Goal: Task Accomplishment & Management: Use online tool/utility

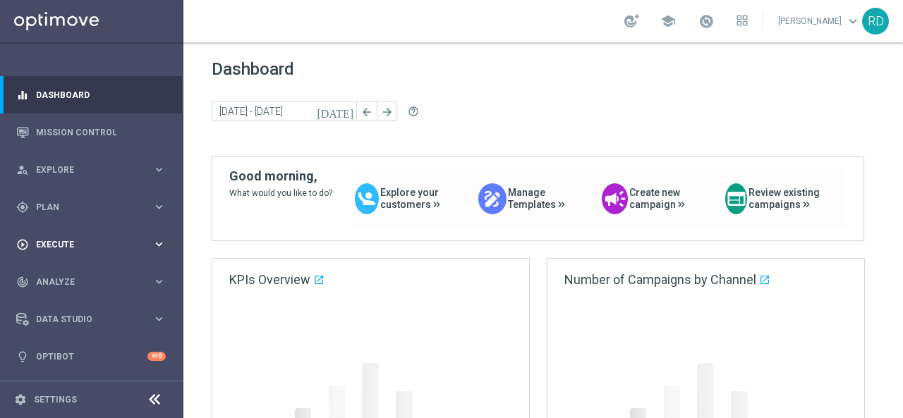
click at [64, 241] on span "Execute" at bounding box center [94, 245] width 116 height 8
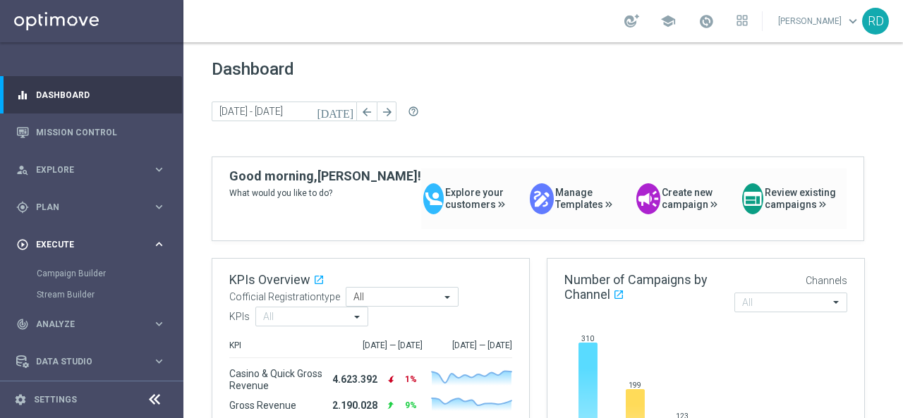
scroll to position [40, 0]
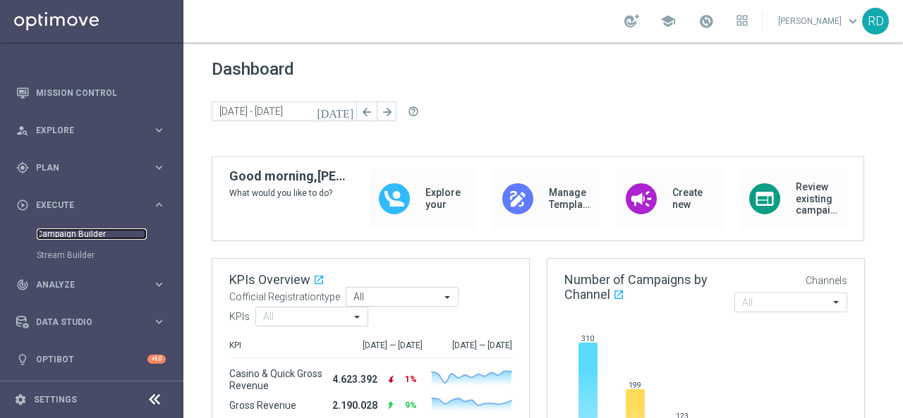
click at [61, 237] on link "Campaign Builder" at bounding box center [92, 234] width 110 height 11
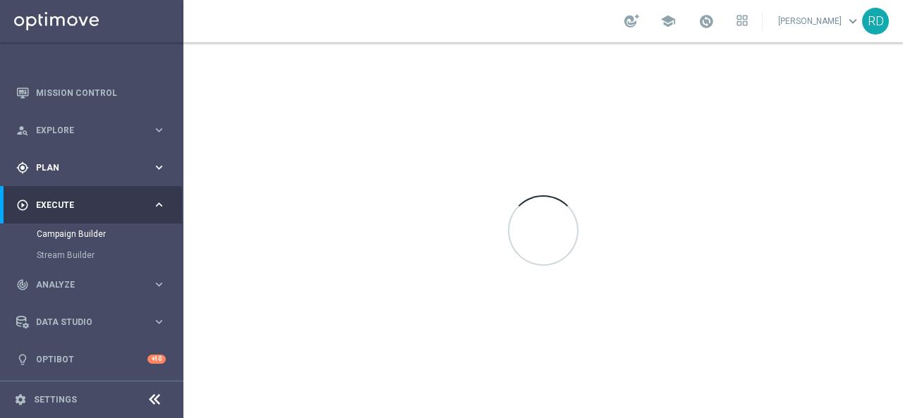
click at [53, 167] on span "Plan" at bounding box center [94, 168] width 116 height 8
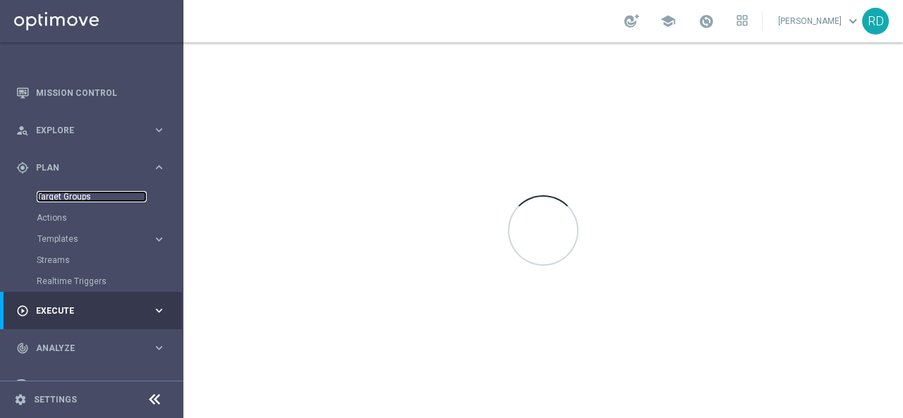
click at [59, 194] on link "Target Groups" at bounding box center [92, 196] width 110 height 11
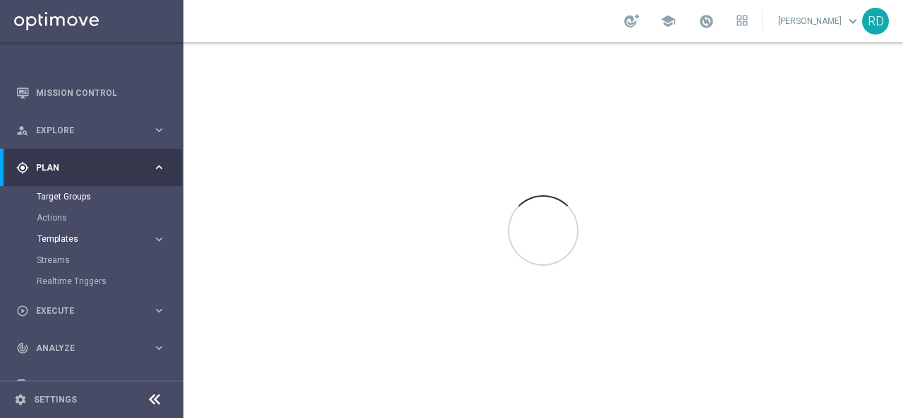
click at [54, 236] on span "Templates" at bounding box center [87, 239] width 101 height 8
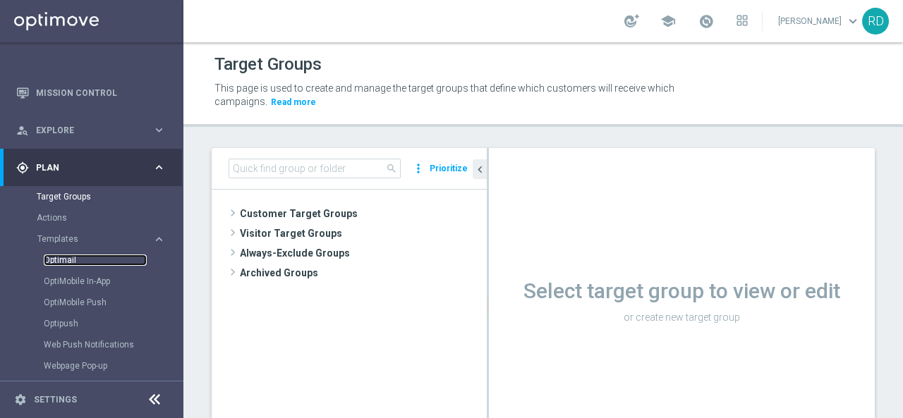
click at [55, 260] on link "Optimail" at bounding box center [95, 260] width 103 height 11
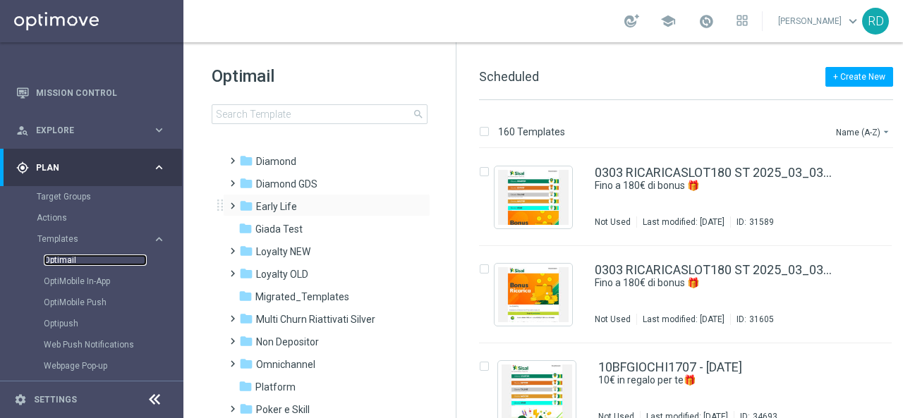
scroll to position [141, 0]
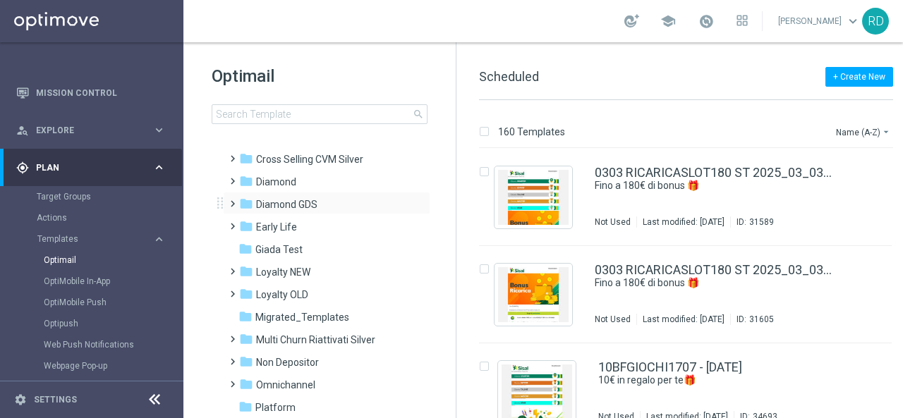
click at [230, 200] on span at bounding box center [229, 198] width 6 height 6
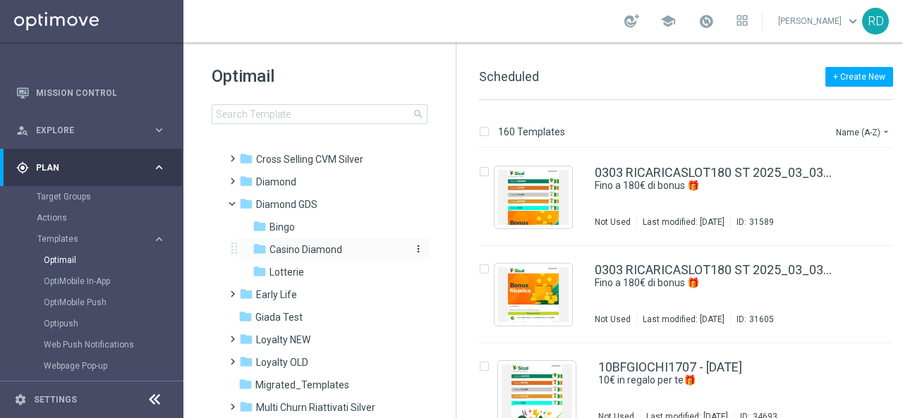
click at [285, 247] on span "Casino Diamond" at bounding box center [306, 249] width 73 height 13
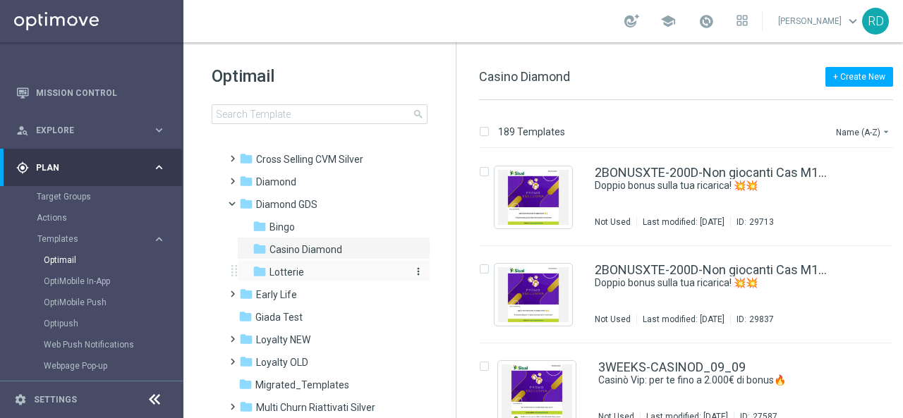
click at [284, 267] on span "Lotterie" at bounding box center [287, 272] width 35 height 13
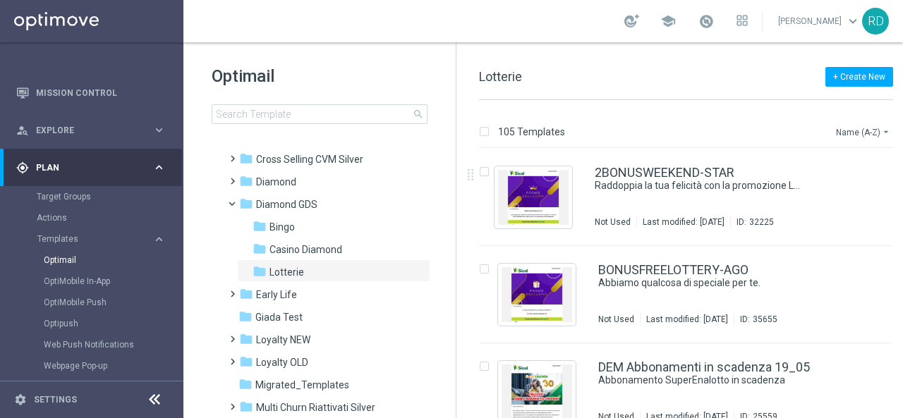
click at [850, 131] on button "Name (A-Z) arrow_drop_down" at bounding box center [864, 131] width 59 height 17
click at [830, 195] on span "Date Modified (Newest)" at bounding box center [839, 195] width 95 height 10
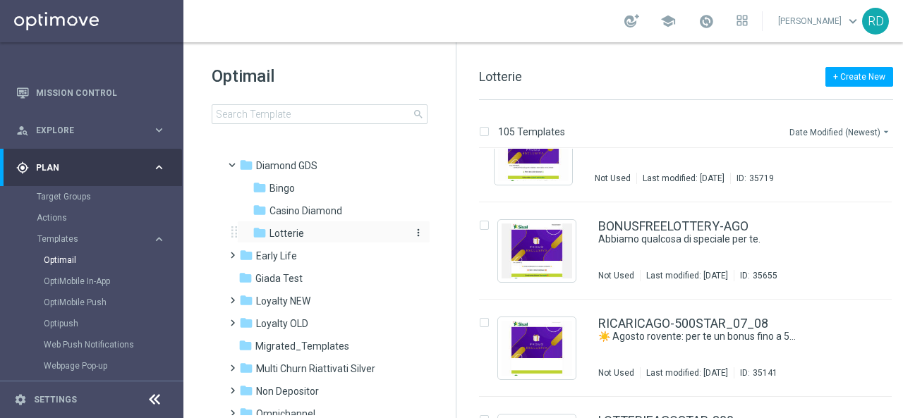
scroll to position [145, 0]
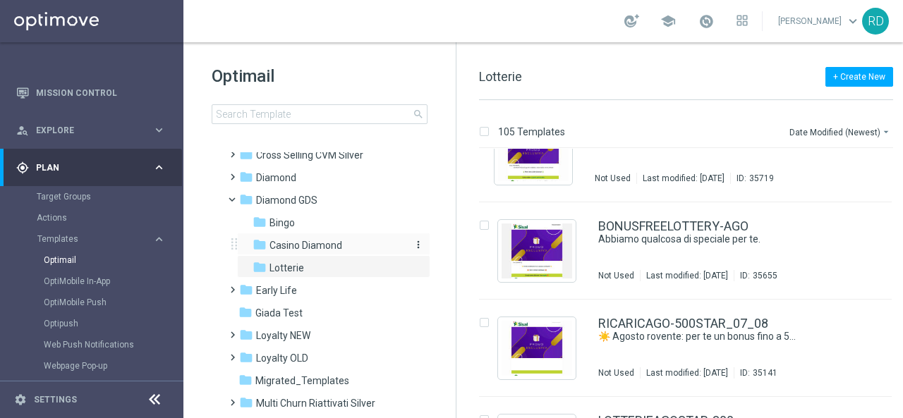
click at [275, 242] on span "Casino Diamond" at bounding box center [306, 245] width 73 height 13
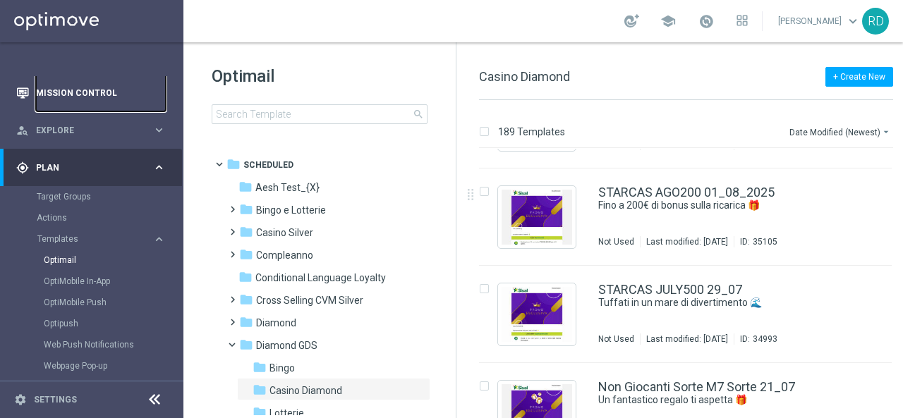
click at [87, 92] on link "Mission Control" at bounding box center [101, 92] width 130 height 37
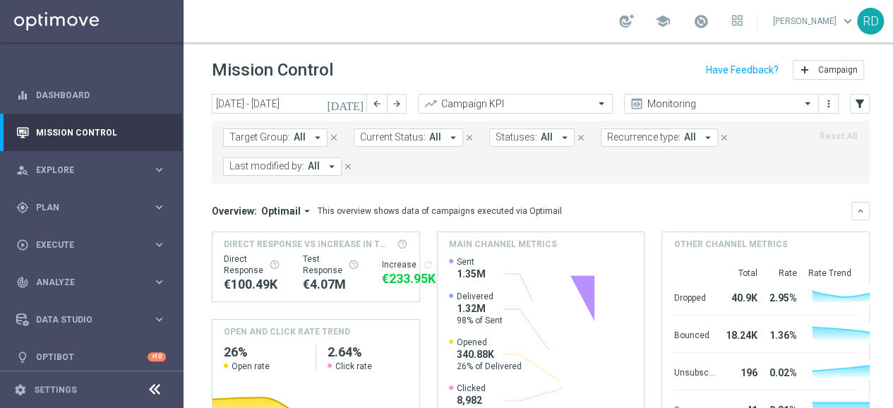
click at [357, 104] on icon "[DATE]" at bounding box center [346, 103] width 38 height 13
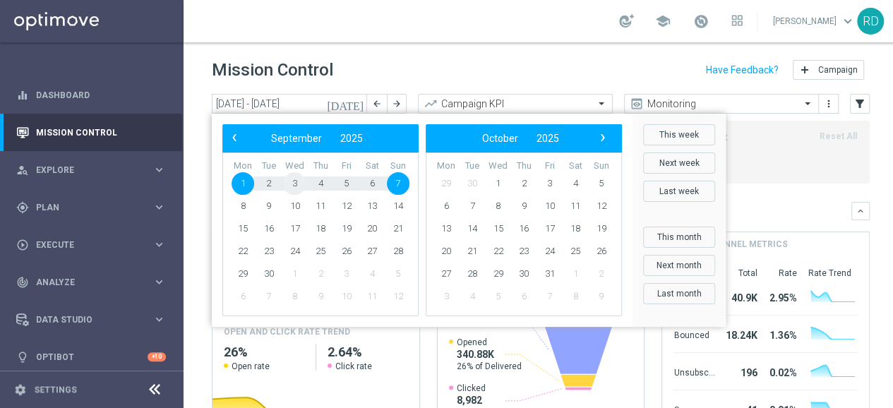
click at [296, 182] on span "3" at bounding box center [294, 183] width 23 height 23
type input "[DATE] - [DATE]"
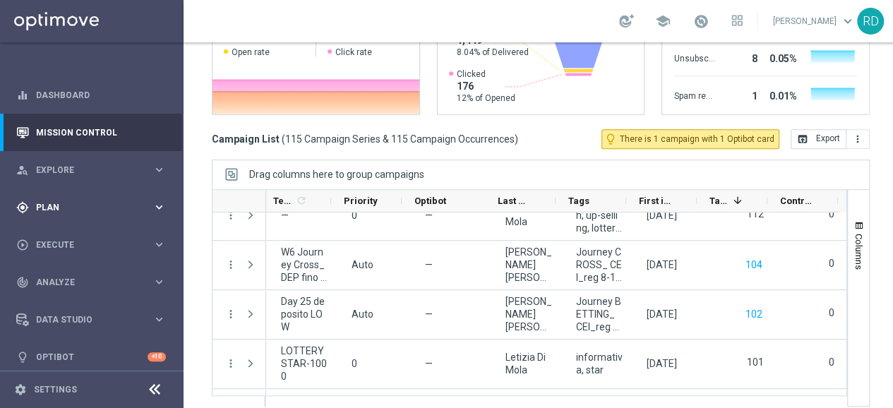
click at [66, 203] on span "Plan" at bounding box center [94, 207] width 116 height 8
click at [56, 274] on span "Templates" at bounding box center [87, 278] width 101 height 8
click at [58, 274] on span "Templates" at bounding box center [87, 278] width 101 height 8
click at [53, 294] on link "Optimail" at bounding box center [95, 299] width 103 height 11
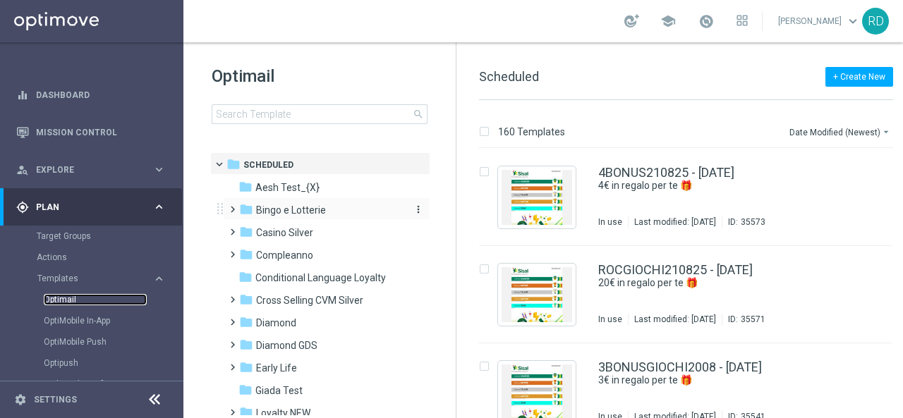
scroll to position [141, 0]
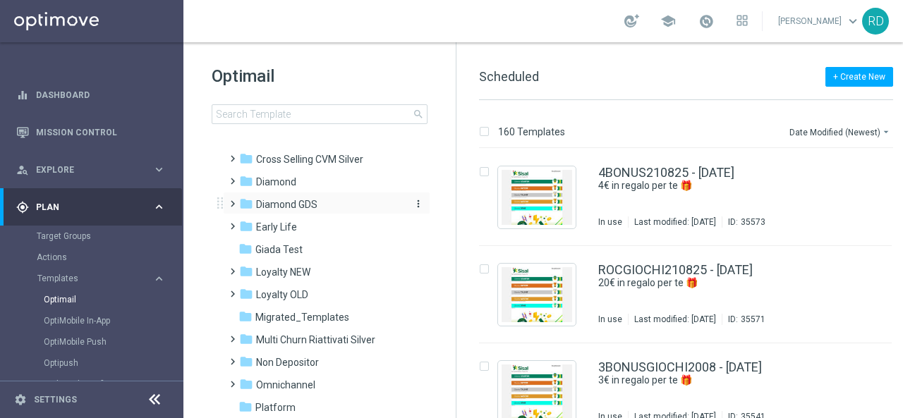
click at [282, 210] on span "Diamond GDS" at bounding box center [286, 204] width 61 height 13
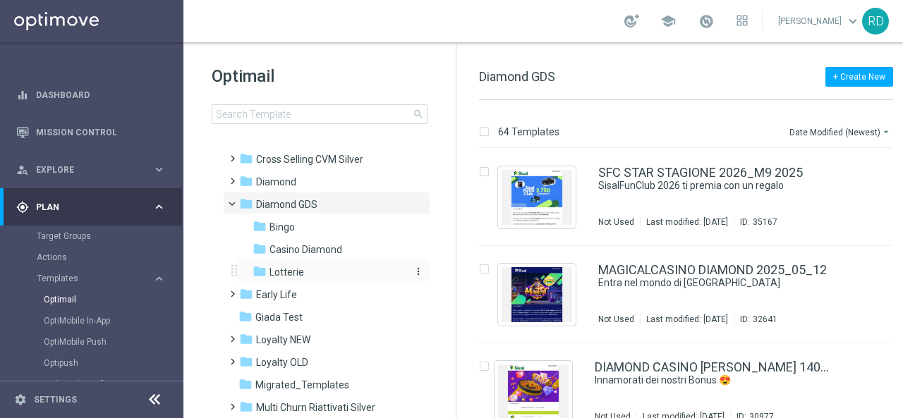
click at [279, 270] on span "Lotterie" at bounding box center [287, 272] width 35 height 13
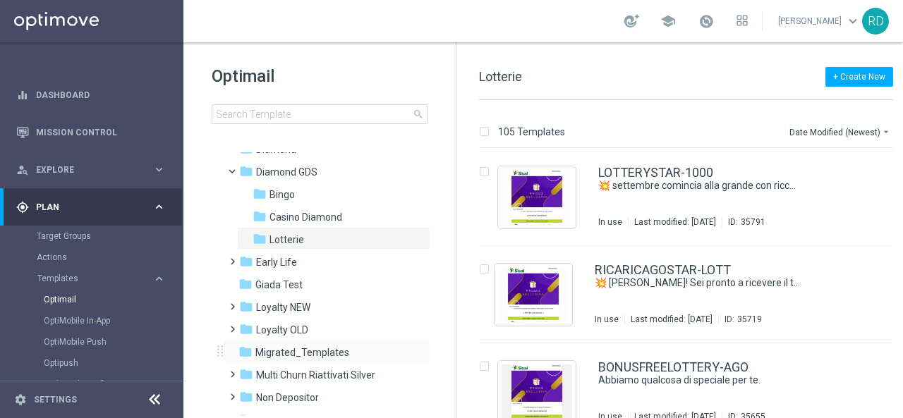
scroll to position [141, 0]
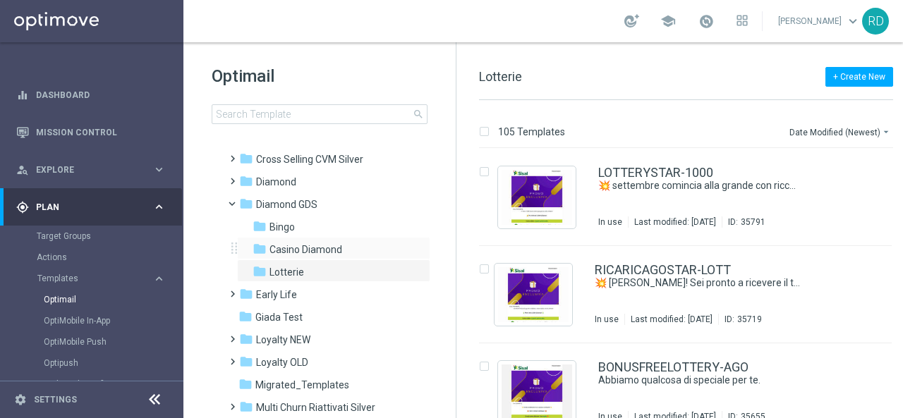
click at [277, 241] on div "folder Casino Diamond more_vert" at bounding box center [333, 248] width 193 height 23
click at [278, 245] on span "Casino Diamond" at bounding box center [306, 249] width 73 height 13
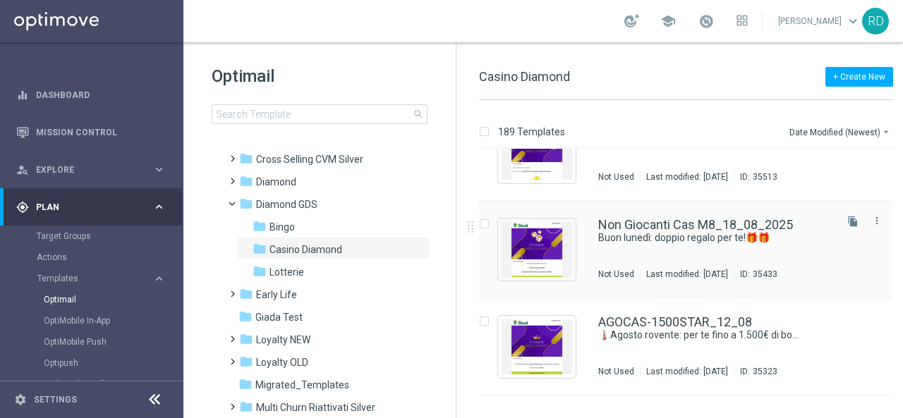
scroll to position [282, 0]
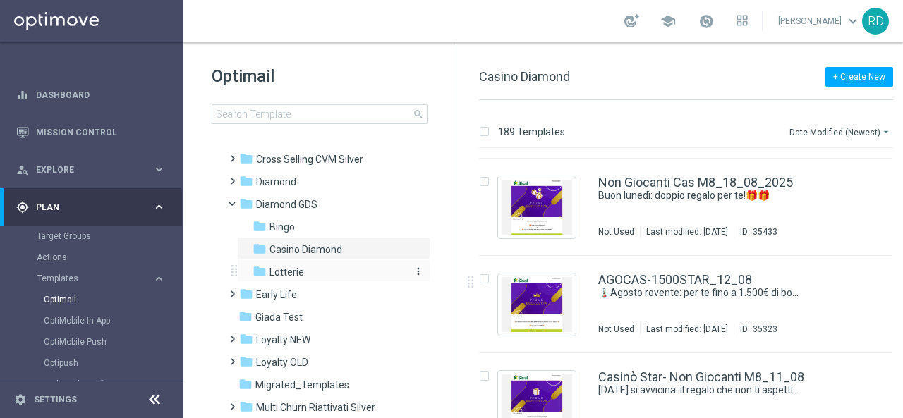
click at [318, 270] on div "folder Lotterie" at bounding box center [328, 273] width 150 height 16
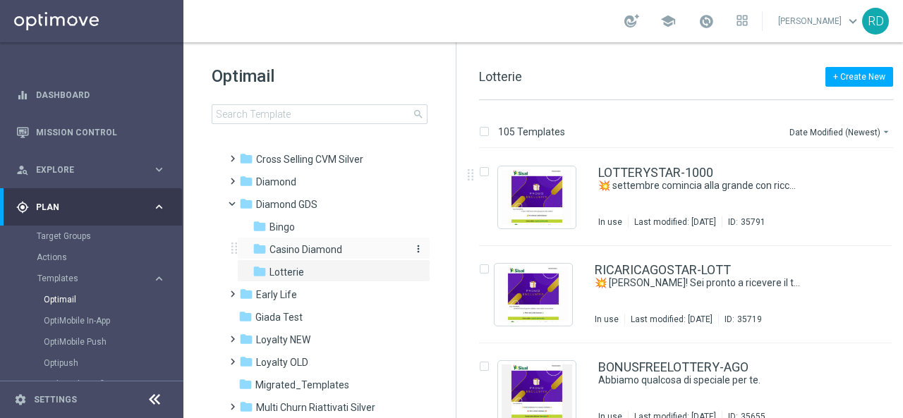
click at [334, 248] on span "Casino Diamond" at bounding box center [306, 249] width 73 height 13
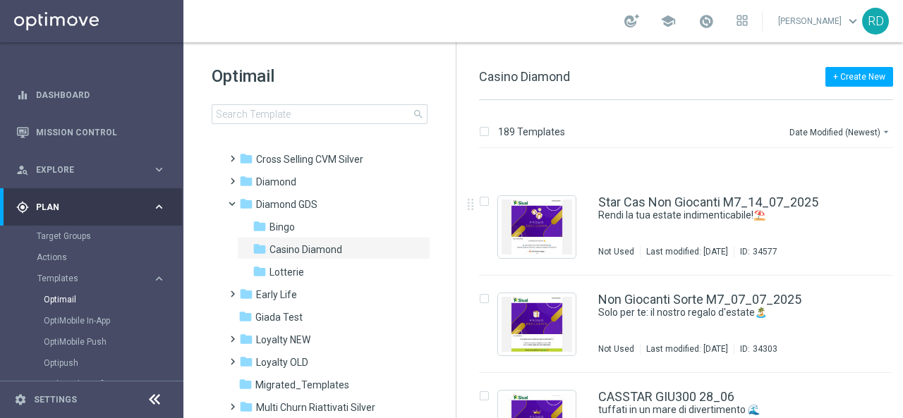
scroll to position [917, 0]
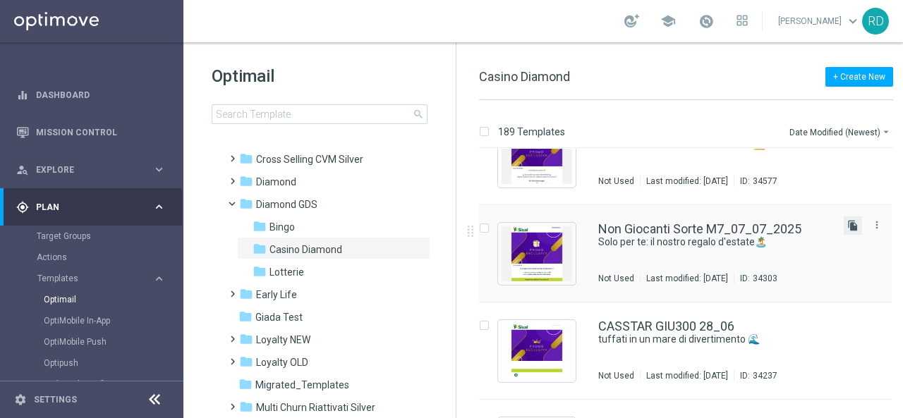
click at [847, 224] on icon "file_copy" at bounding box center [852, 225] width 11 height 11
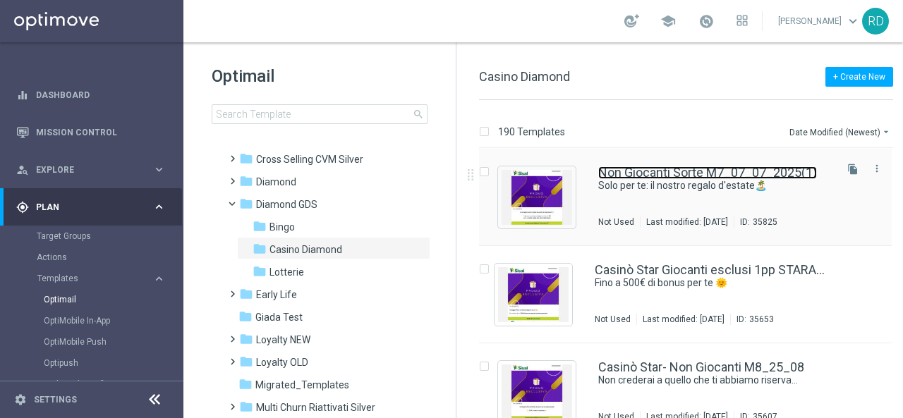
click at [729, 176] on link "Non Giocanti Sorte M7_07_07_2025(1)" at bounding box center [707, 173] width 219 height 13
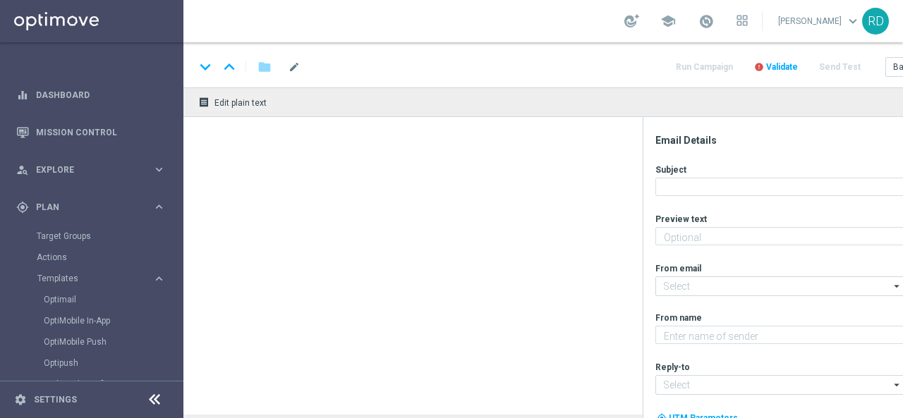
type textarea "50€ di bonus✨"
type textarea "Sisal Vip"
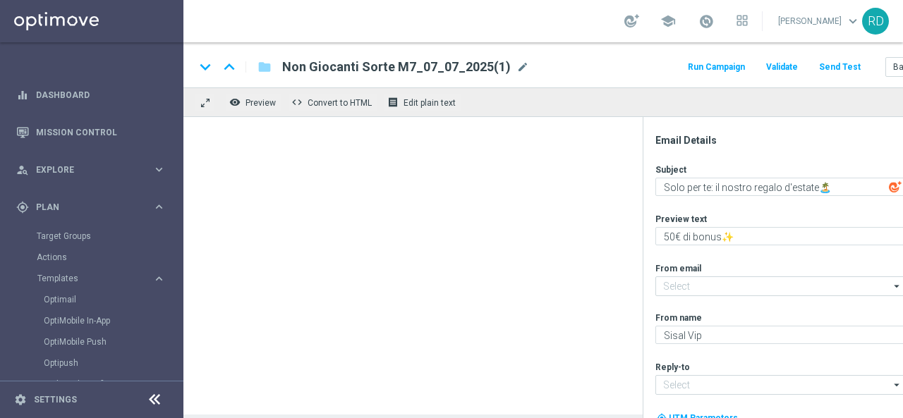
type input "[EMAIL_ADDRESS][DOMAIN_NAME]"
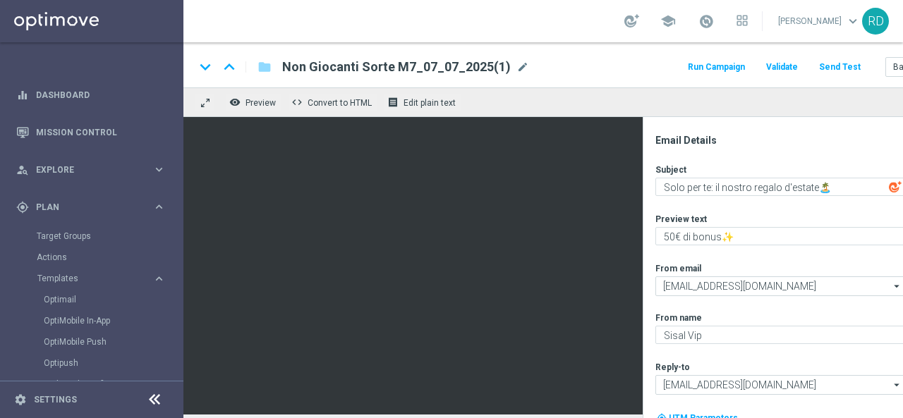
click at [517, 70] on span "mode_edit" at bounding box center [523, 67] width 13 height 13
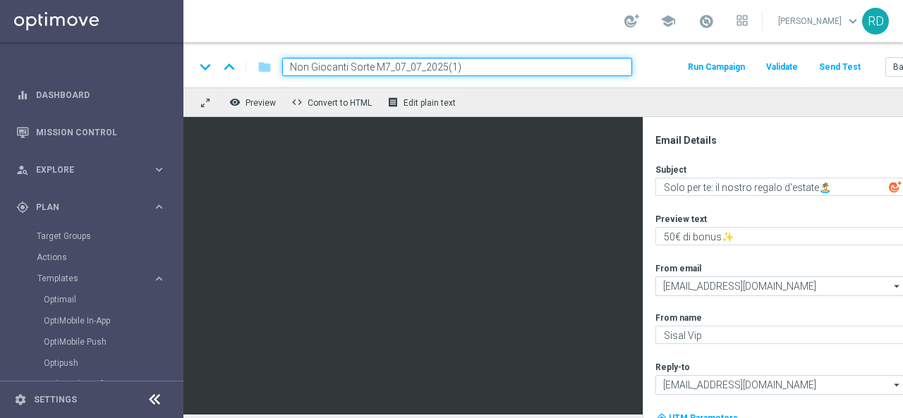
click at [387, 66] on input "Non Giocanti Sorte M7_07_07_2025(1)" at bounding box center [457, 67] width 350 height 18
click at [403, 68] on input "Non Giocanti Sorte M9_07_07_2025(1)" at bounding box center [457, 67] width 350 height 18
click at [418, 66] on input "Non Giocanti Sorte M9_08_07_2025(1)" at bounding box center [457, 67] width 350 height 18
click at [460, 66] on input "Non Giocanti Sorte M9_08_09_2025(1)" at bounding box center [457, 67] width 350 height 18
type input "Non Giocanti Sorte M9_08_09_202"
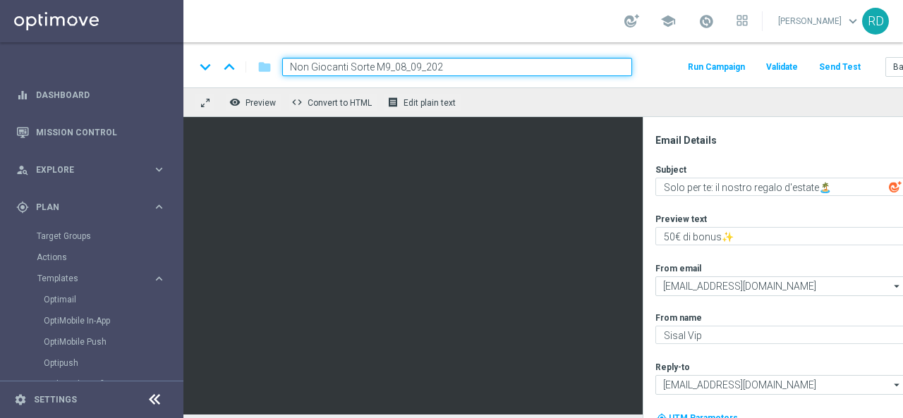
scroll to position [11, 0]
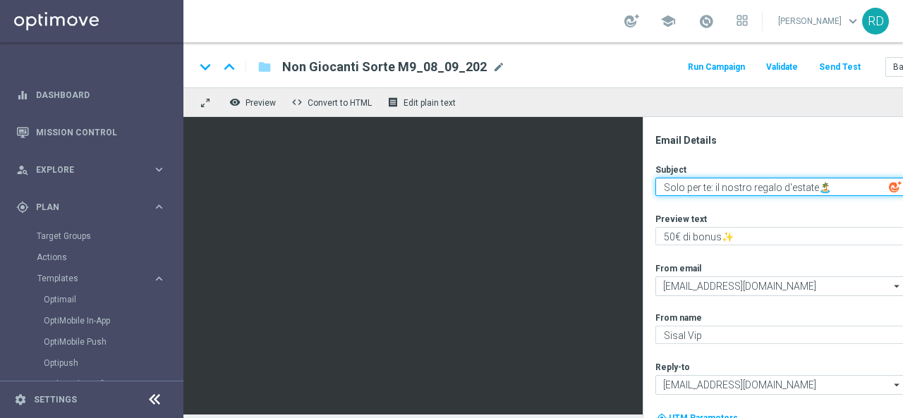
click at [658, 178] on textarea "Solo per te: il nostro regalo d'estate🏝️" at bounding box center [781, 187] width 250 height 18
paste textarea "🚀"
type textarea "🚀 Riparti alla grande!"
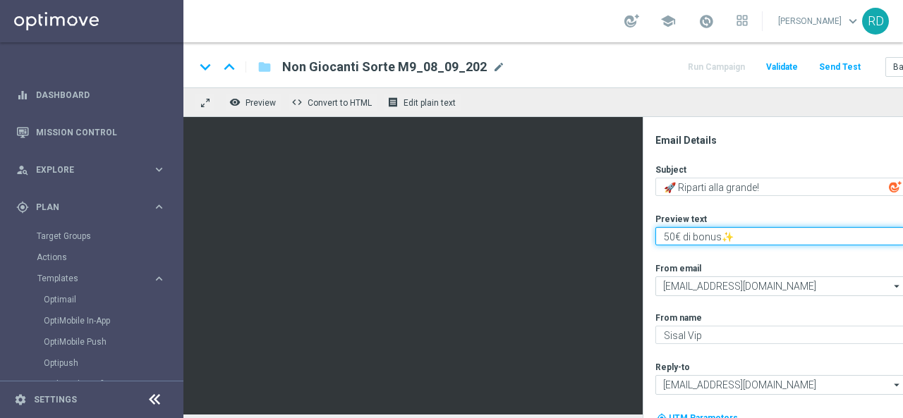
click at [720, 227] on textarea "50€ di bonus✨" at bounding box center [781, 236] width 250 height 18
drag, startPoint x: 798, startPoint y: 226, endPoint x: 782, endPoint y: 223, distance: 16.5
click at [780, 227] on textarea "50€ di bonus regalo per te✨" at bounding box center [781, 236] width 250 height 18
paste textarea "🎁"
click at [774, 227] on textarea "50€ di bonus regalo per te🎁" at bounding box center [781, 236] width 250 height 18
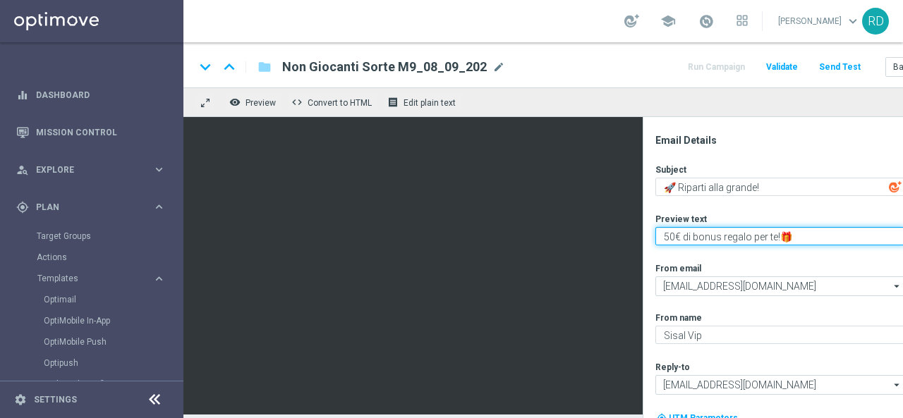
type textarea "50€ di bonus regalo per te! 🎁"
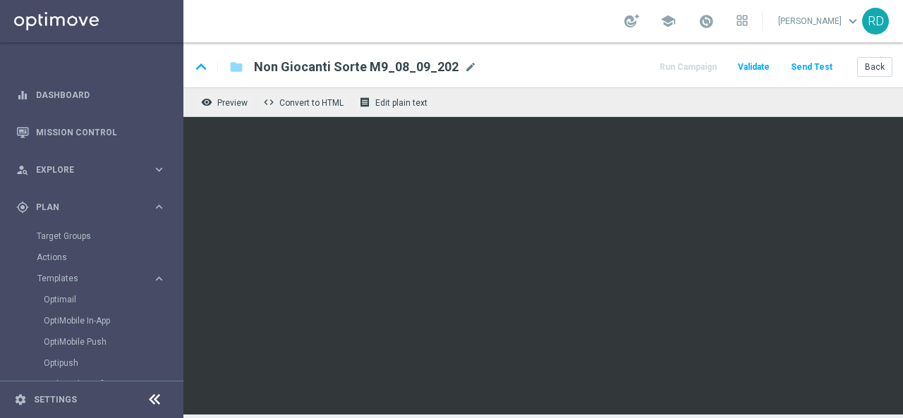
scroll to position [10, 88]
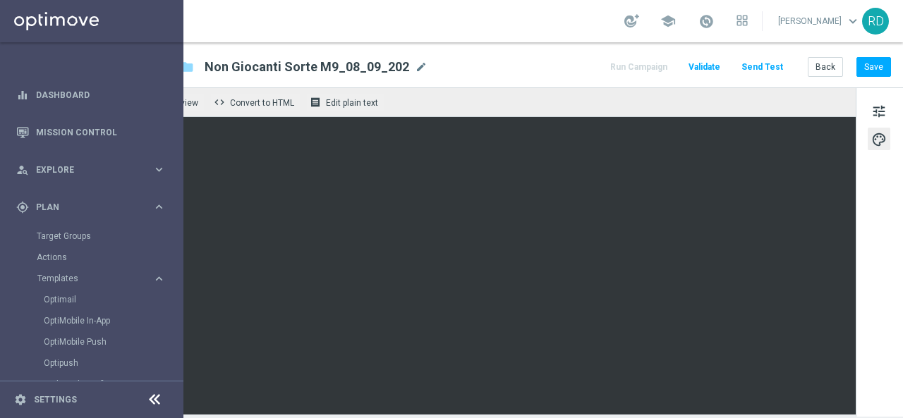
click at [389, 59] on span "Non Giocanti Sorte M9_08_09_202" at bounding box center [307, 67] width 205 height 17
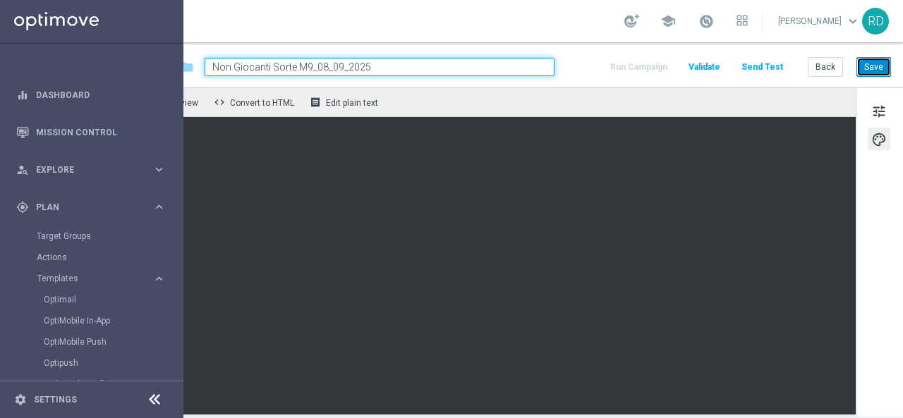
click at [865, 59] on button "Save" at bounding box center [874, 67] width 35 height 20
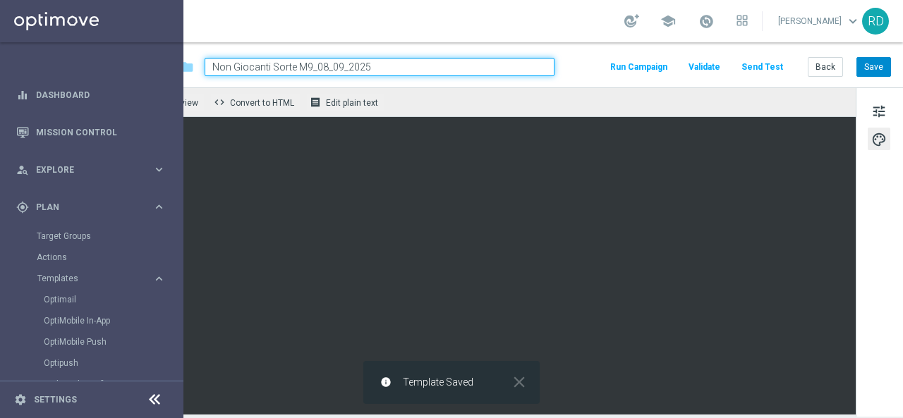
scroll to position [0, 0]
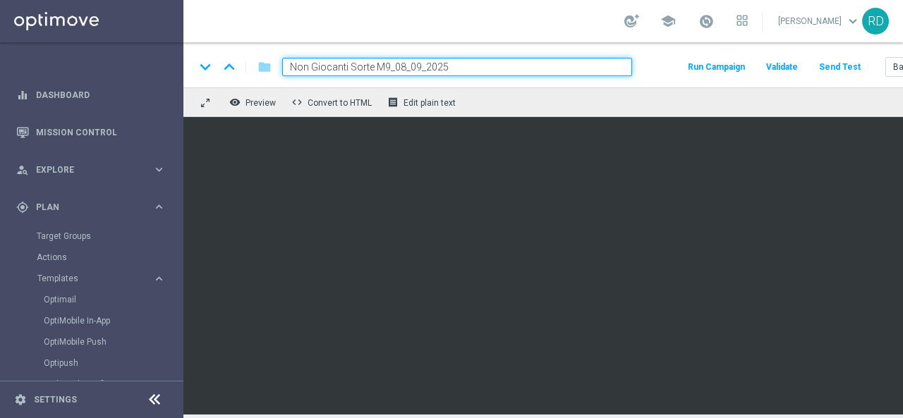
click at [371, 65] on input "Non Giocanti Sorte M9_08_09_2025" at bounding box center [457, 67] width 350 height 18
type input "Non Giocanti Casinò M9_08_09_2025"
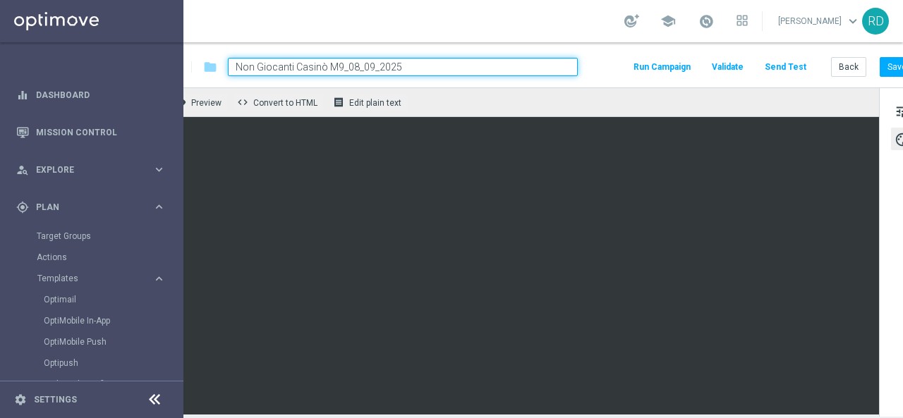
scroll to position [0, 88]
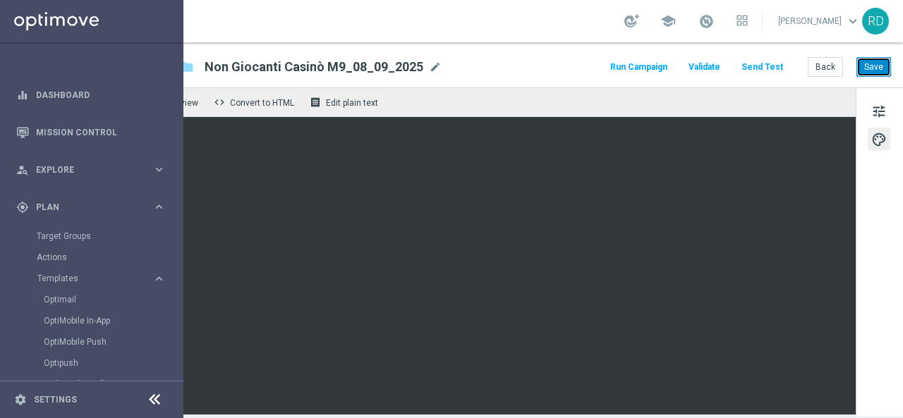
click at [858, 68] on button "Save" at bounding box center [874, 67] width 35 height 20
click at [871, 112] on span "tune" at bounding box center [879, 111] width 16 height 18
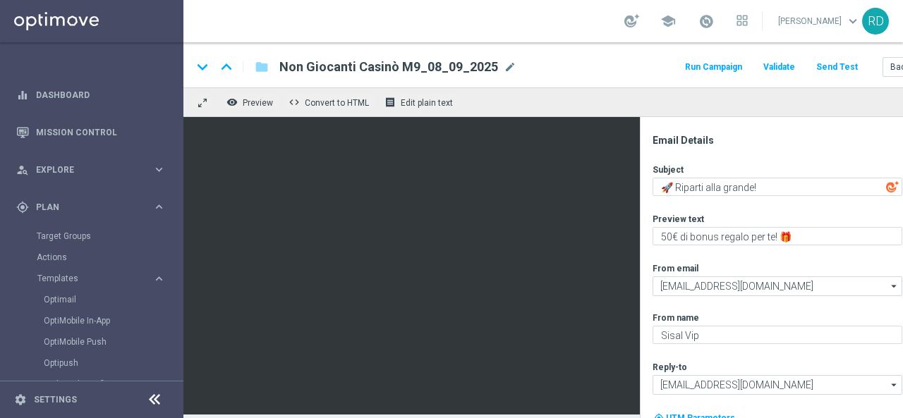
scroll to position [0, 1]
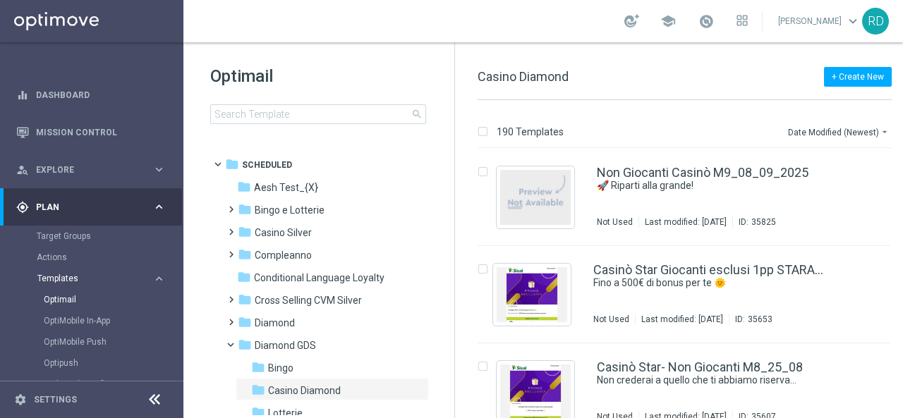
click at [59, 276] on span "Templates" at bounding box center [87, 278] width 101 height 8
click at [64, 278] on span "Templates" at bounding box center [87, 278] width 101 height 8
click at [61, 294] on link "Optimail" at bounding box center [95, 299] width 103 height 11
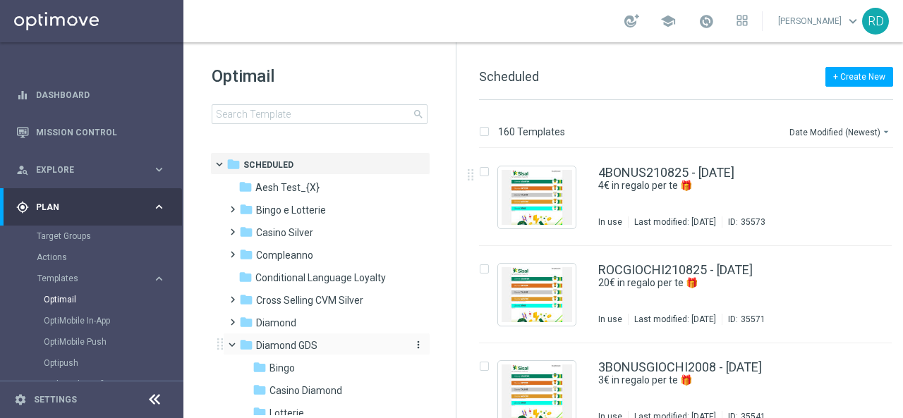
click at [249, 342] on icon "folder" at bounding box center [246, 345] width 14 height 14
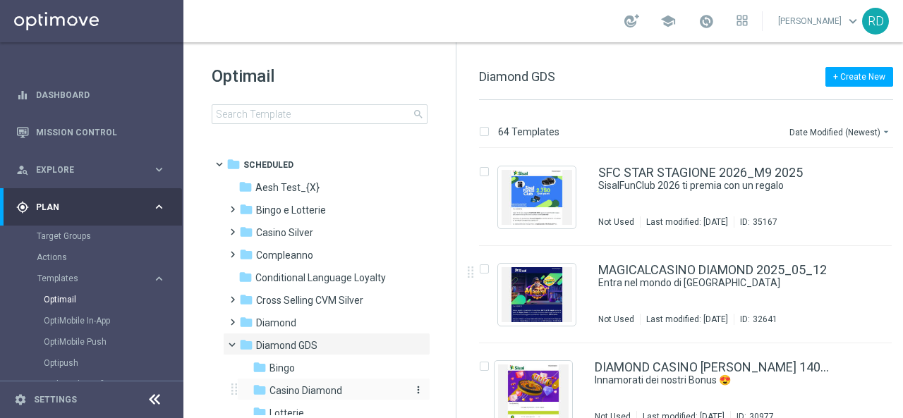
click at [301, 389] on span "Casino Diamond" at bounding box center [306, 391] width 73 height 13
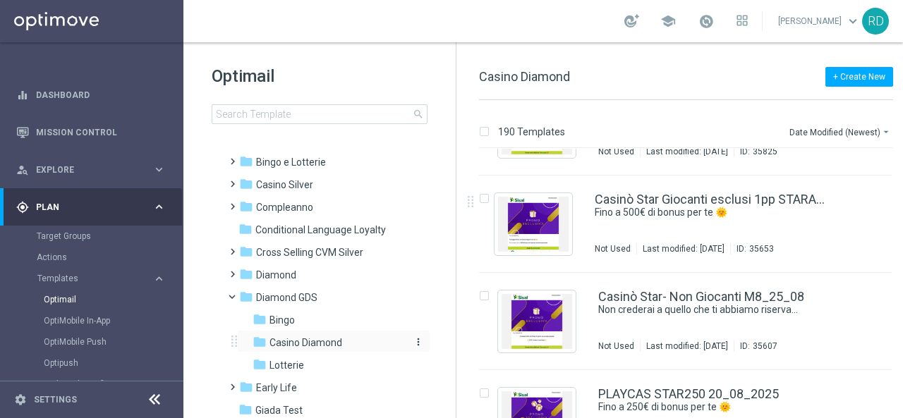
scroll to position [71, 0]
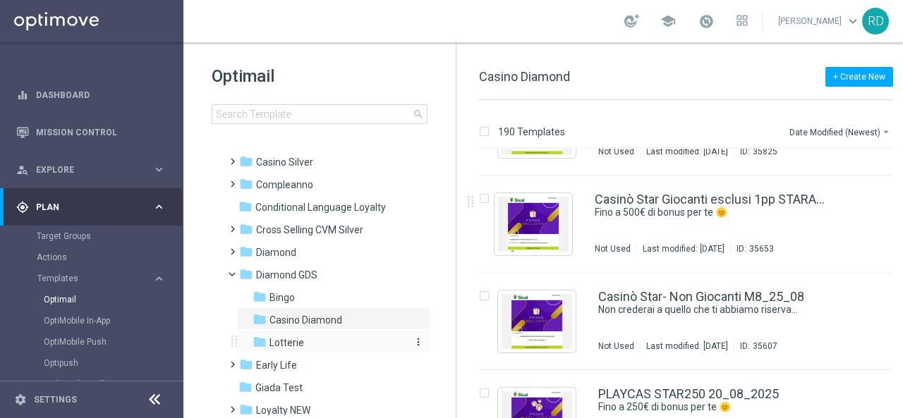
click at [284, 337] on span "Lotterie" at bounding box center [287, 343] width 35 height 13
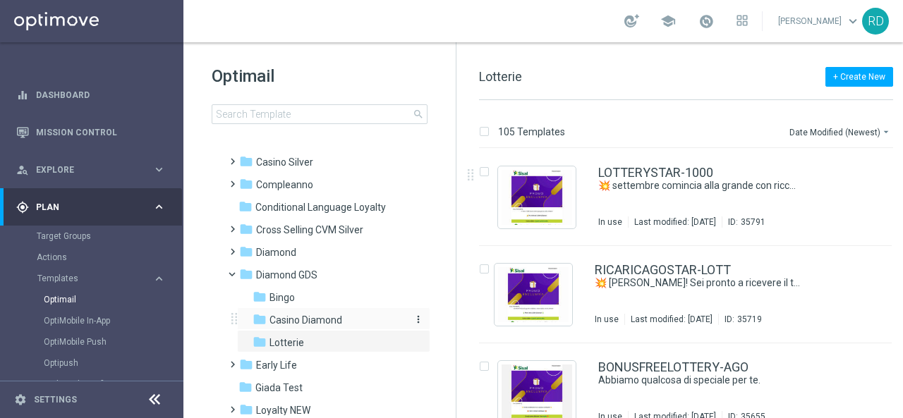
click at [292, 315] on span "Casino Diamond" at bounding box center [306, 320] width 73 height 13
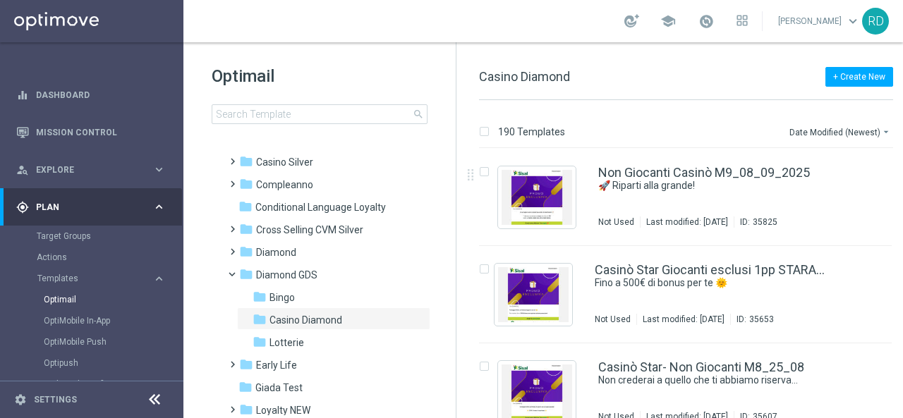
click at [64, 284] on div "Templates keyboard_arrow_right Optimail OptiMobile In-App OptiMobile Push Optip…" at bounding box center [109, 344] width 145 height 143
click at [64, 283] on button "Templates keyboard_arrow_right" at bounding box center [102, 278] width 130 height 11
click at [62, 284] on accordion "Templates keyboard_arrow_right Optimail OptiMobile In-App OptiMobile Push Optip…" at bounding box center [109, 278] width 145 height 21
click at [64, 279] on span "Templates" at bounding box center [87, 278] width 101 height 8
click at [58, 297] on link "Optimail" at bounding box center [95, 299] width 103 height 11
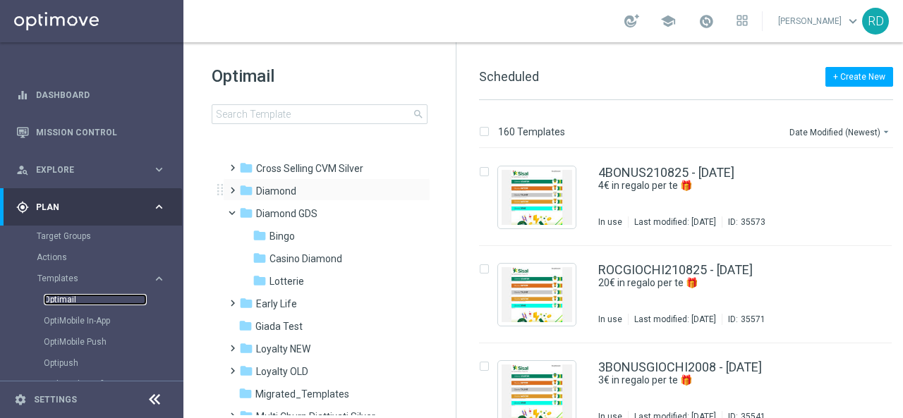
scroll to position [212, 0]
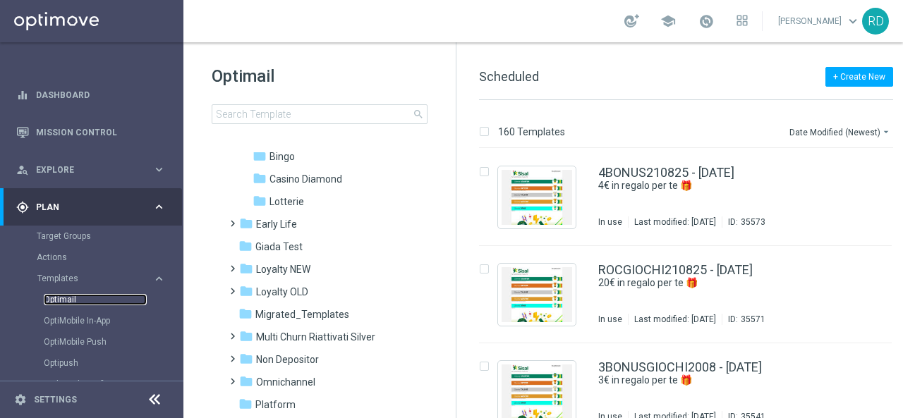
click at [64, 296] on link "Optimail" at bounding box center [95, 299] width 103 height 11
